Goal: Task Accomplishment & Management: Complete application form

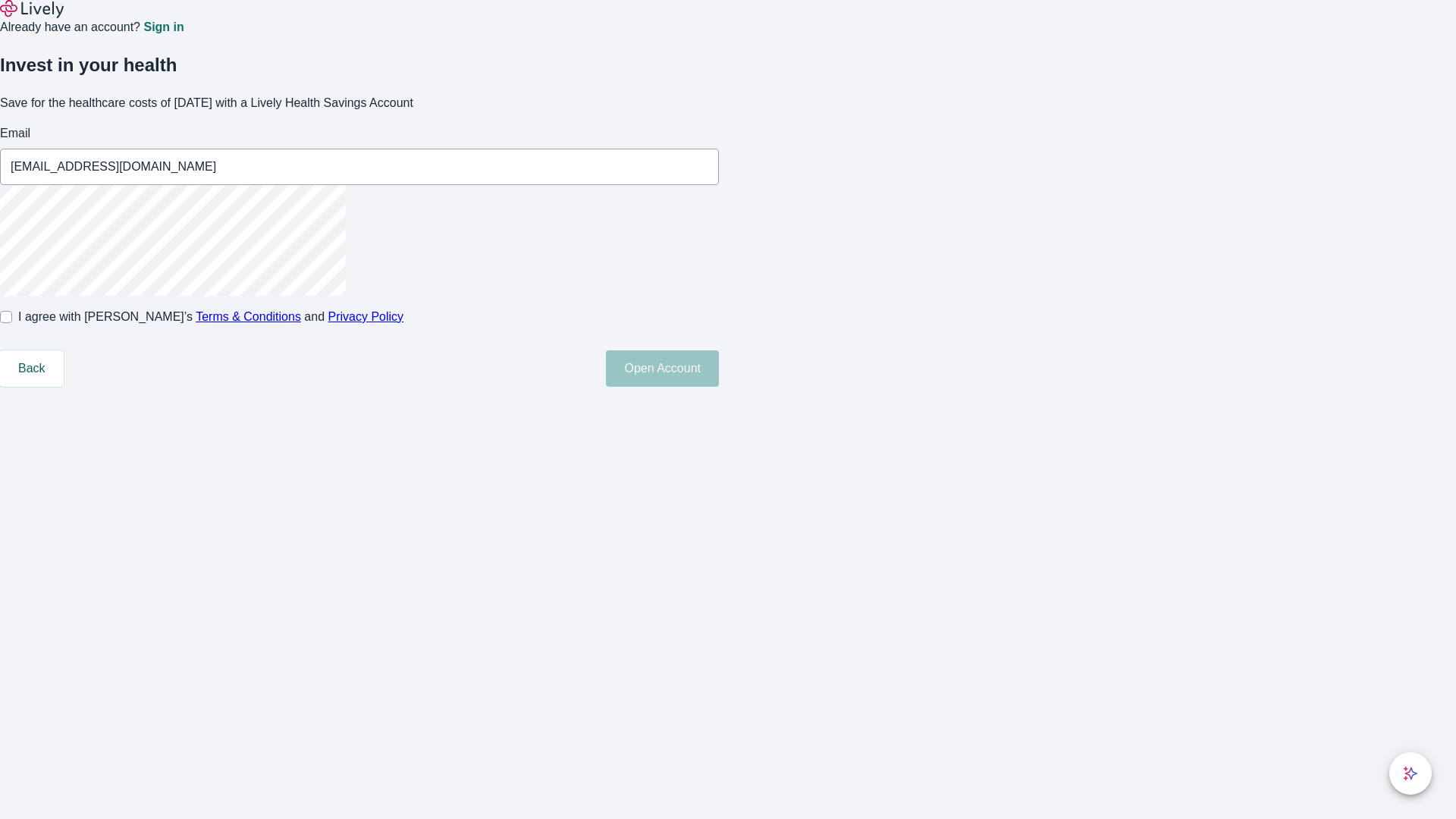
click at [12, 323] on input "I agree with Lively’s Terms & Conditions and Privacy Policy" at bounding box center [6, 317] width 12 height 12
checkbox input "true"
click at [719, 387] on button "Open Account" at bounding box center [662, 369] width 113 height 37
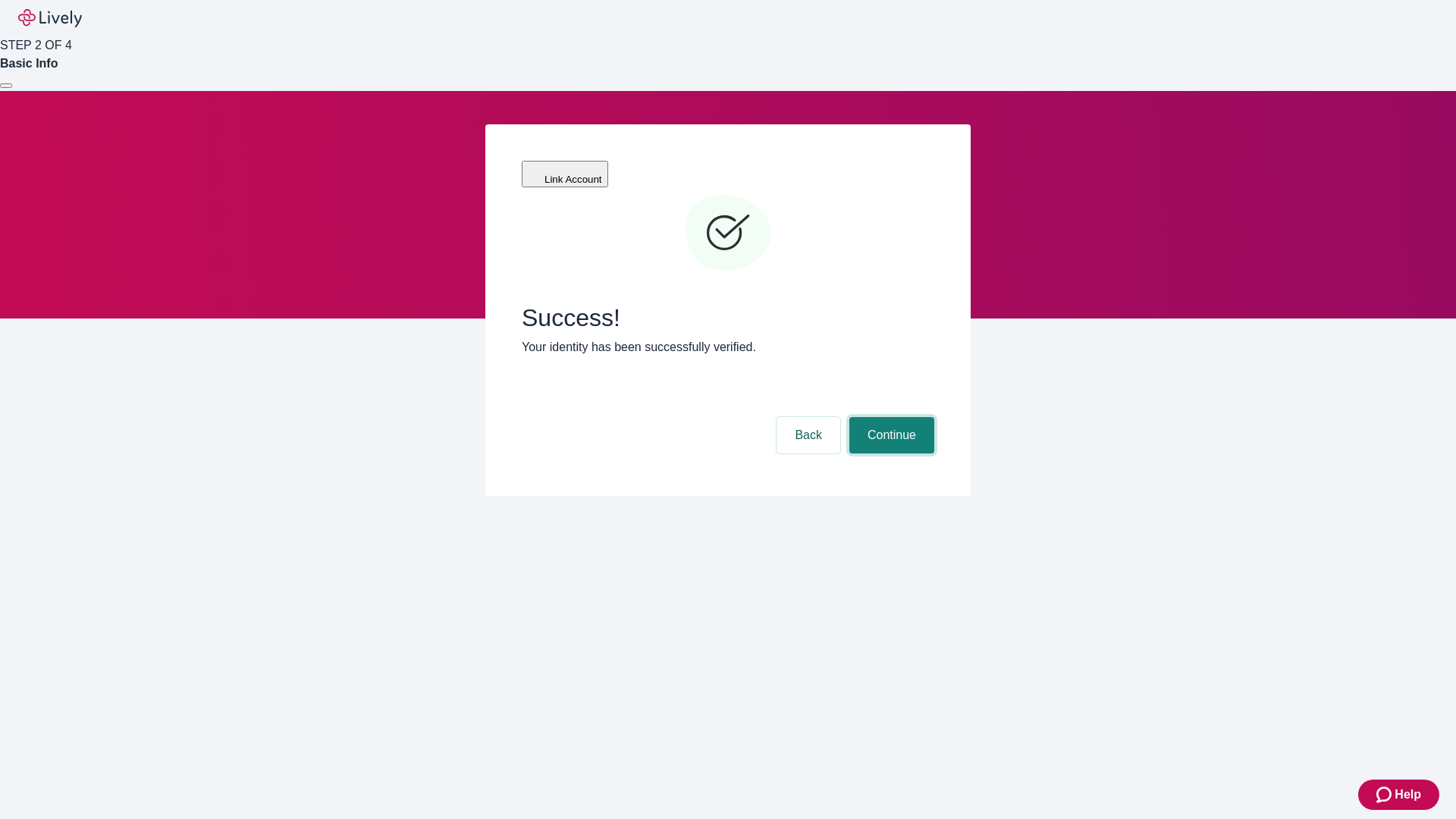
click at [889, 417] on button "Continue" at bounding box center [892, 436] width 85 height 37
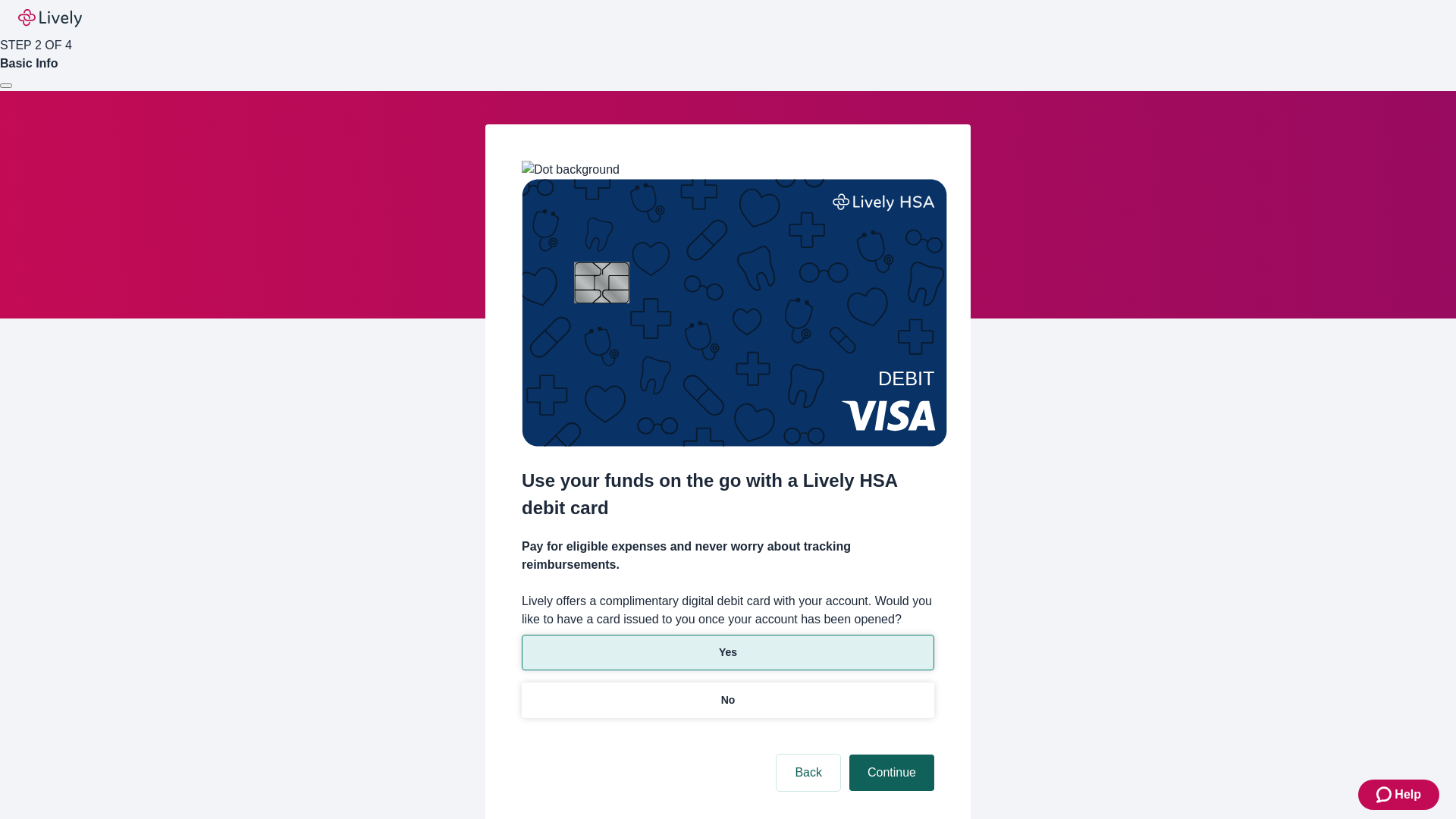
click at [727, 645] on p "Yes" at bounding box center [728, 653] width 18 height 16
click at [889, 755] on button "Continue" at bounding box center [892, 773] width 85 height 37
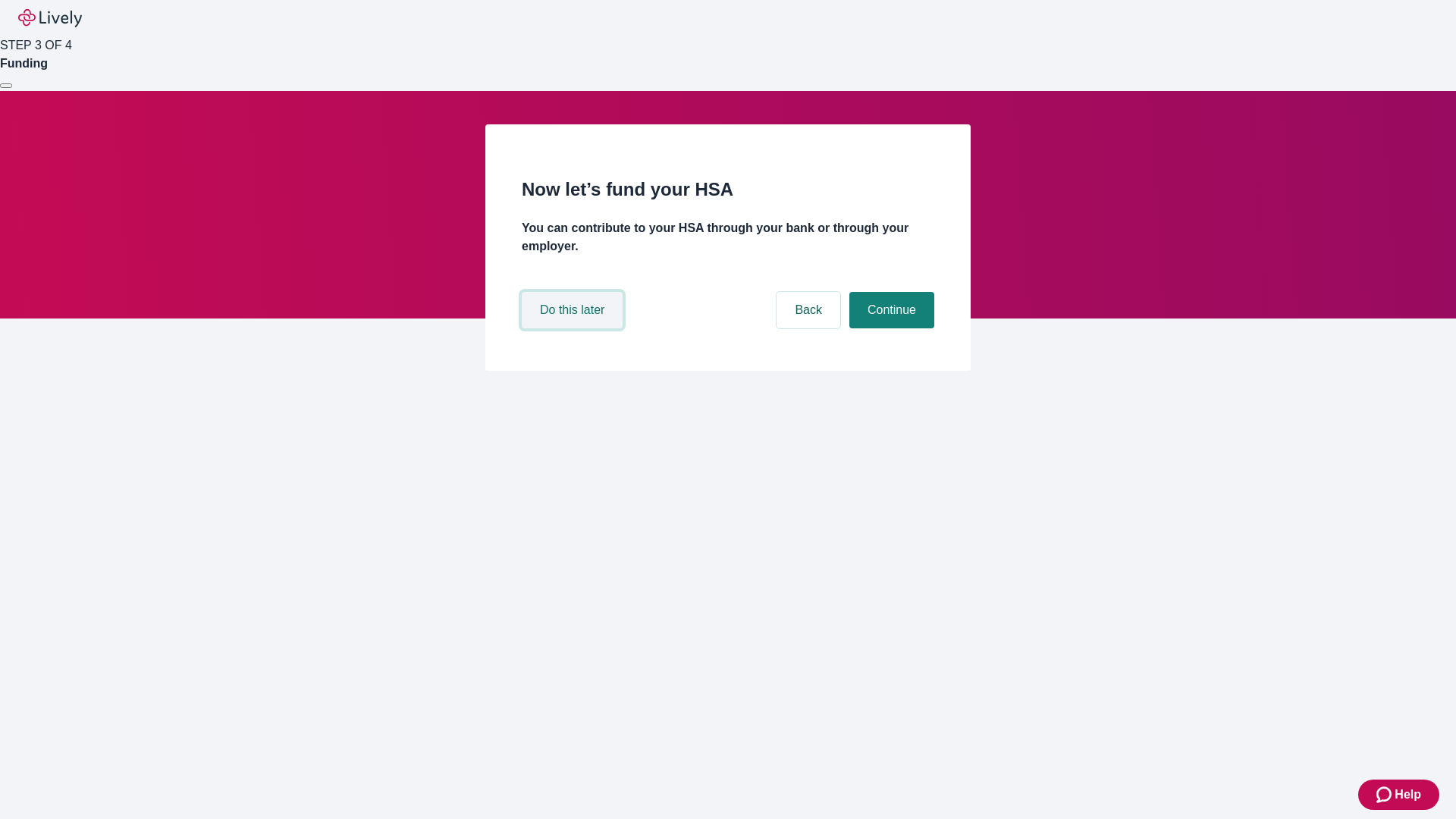
click at [574, 328] on button "Do this later" at bounding box center [572, 310] width 101 height 37
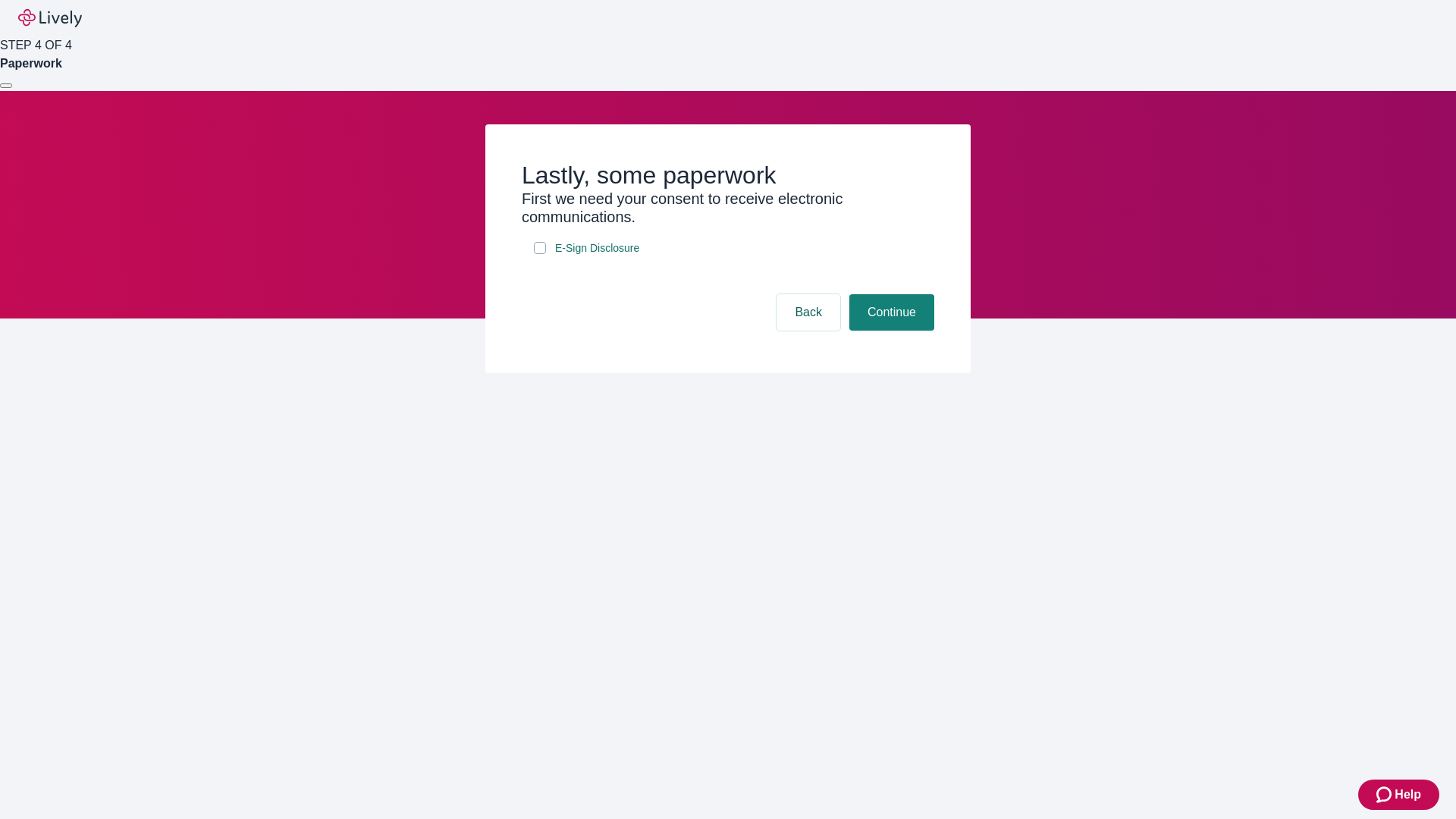
click at [540, 254] on input "E-Sign Disclosure" at bounding box center [539, 248] width 12 height 12
checkbox input "true"
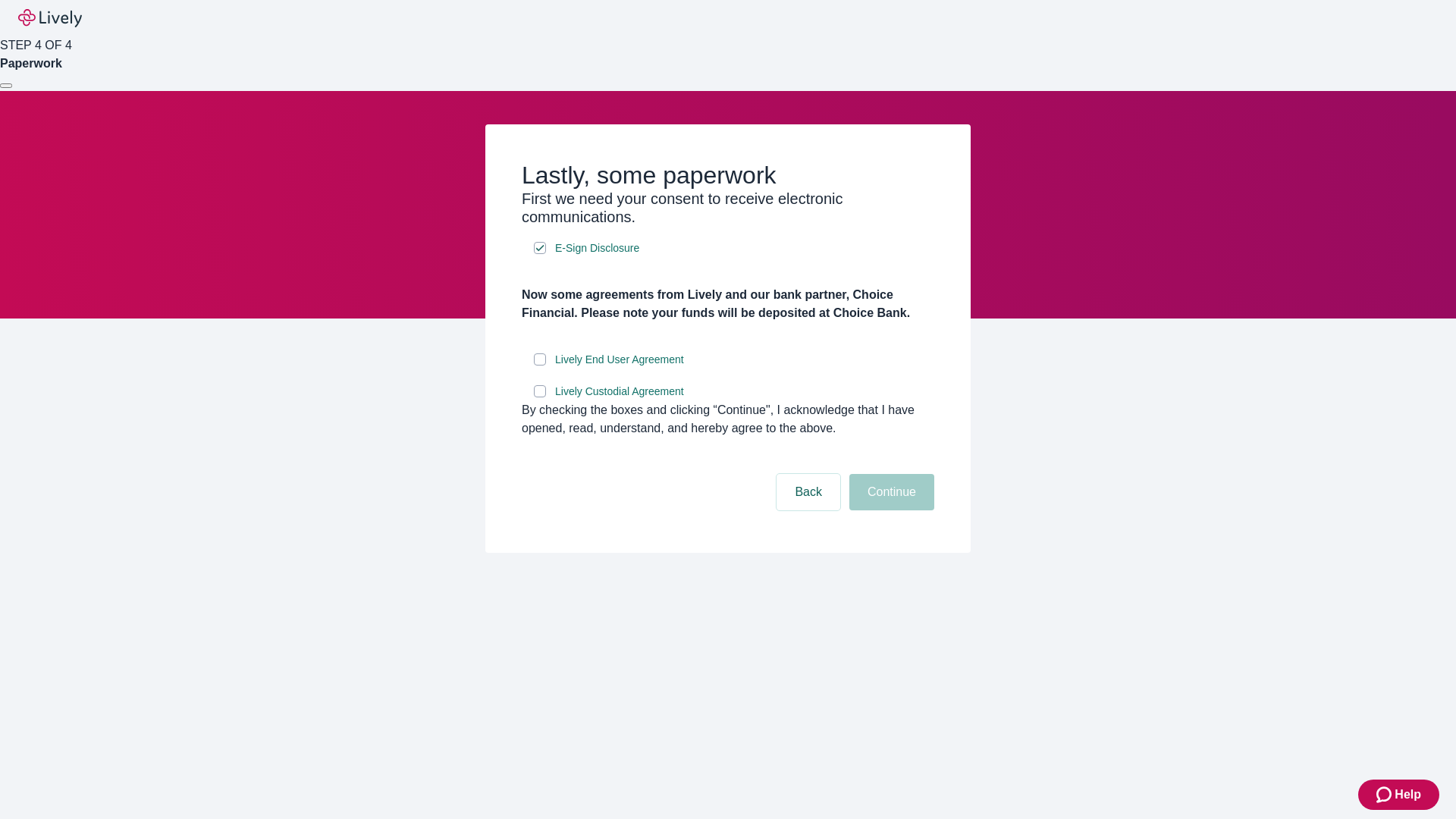
click at [540, 366] on input "Lively End User Agreement" at bounding box center [539, 359] width 12 height 12
checkbox input "true"
click at [540, 397] on input "Lively Custodial Agreement" at bounding box center [539, 391] width 12 height 12
checkbox input "true"
click at [889, 511] on button "Continue" at bounding box center [892, 492] width 85 height 37
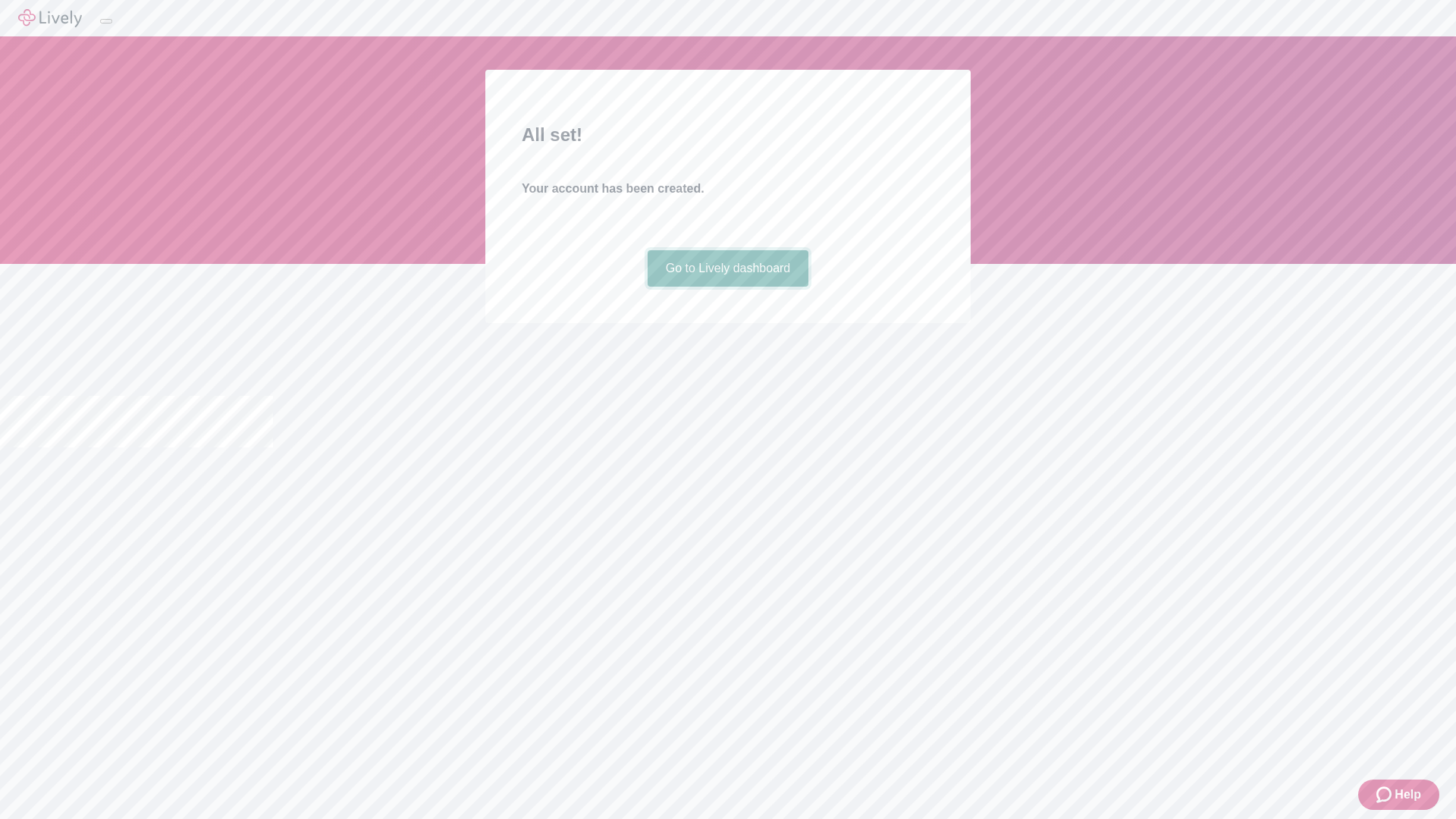
click at [727, 287] on link "Go to Lively dashboard" at bounding box center [728, 269] width 161 height 37
